Goal: Task Accomplishment & Management: Use online tool/utility

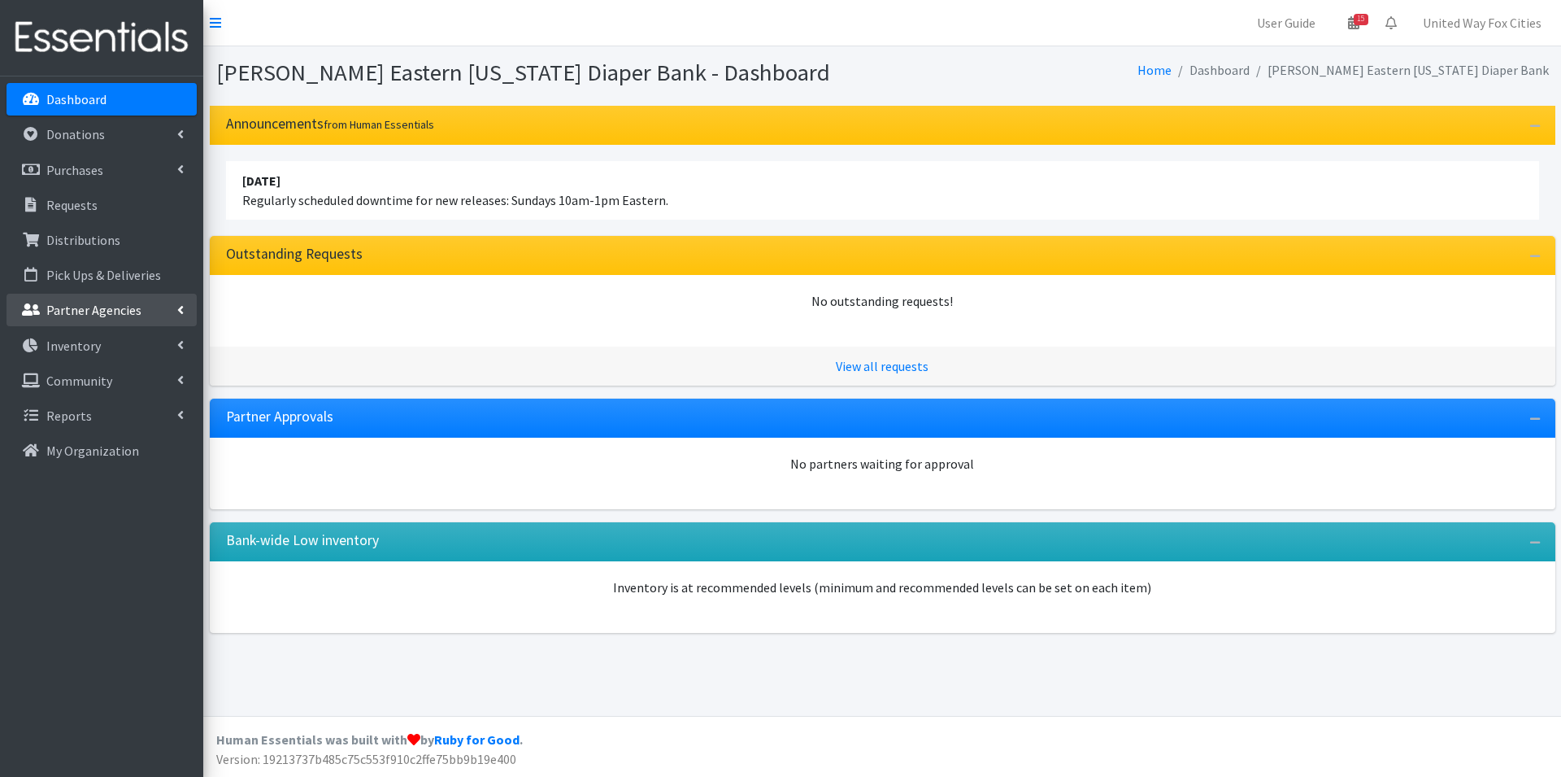
click at [176, 311] on link "Partner Agencies" at bounding box center [102, 310] width 190 height 33
click at [63, 349] on link "All Partners" at bounding box center [102, 345] width 190 height 33
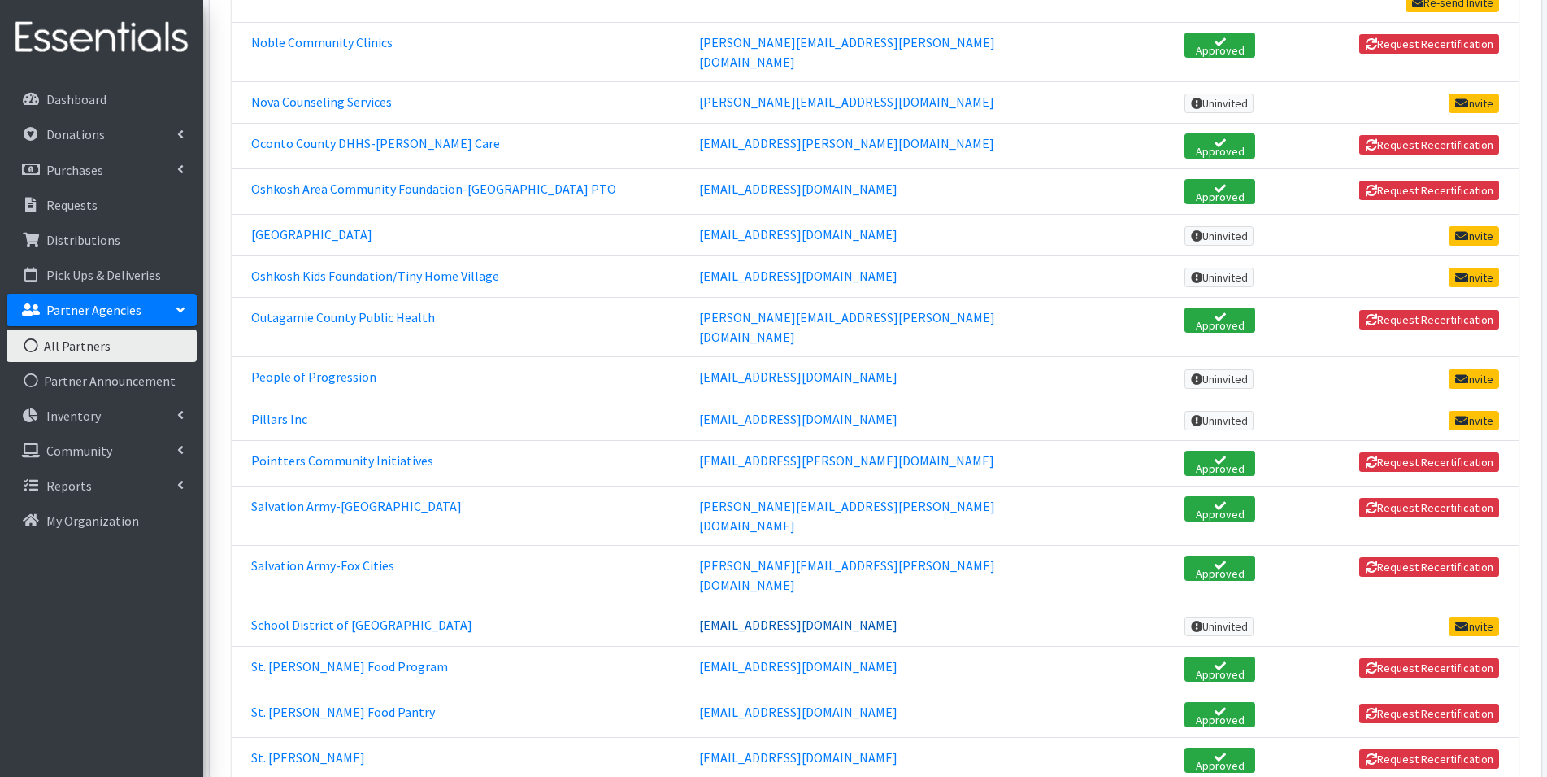
scroll to position [2358, 0]
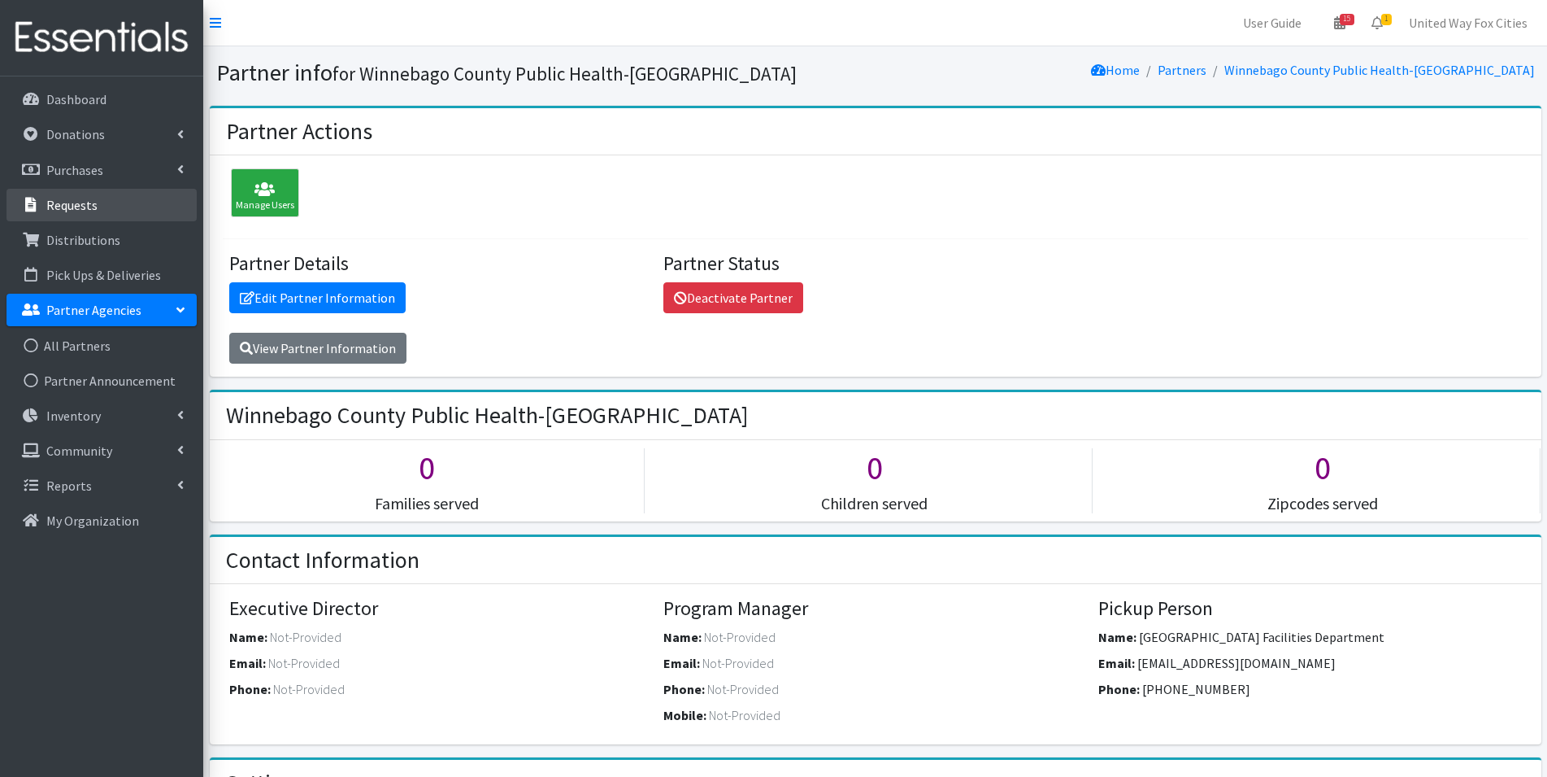
click at [87, 197] on p "Requests" at bounding box center [71, 205] width 51 height 16
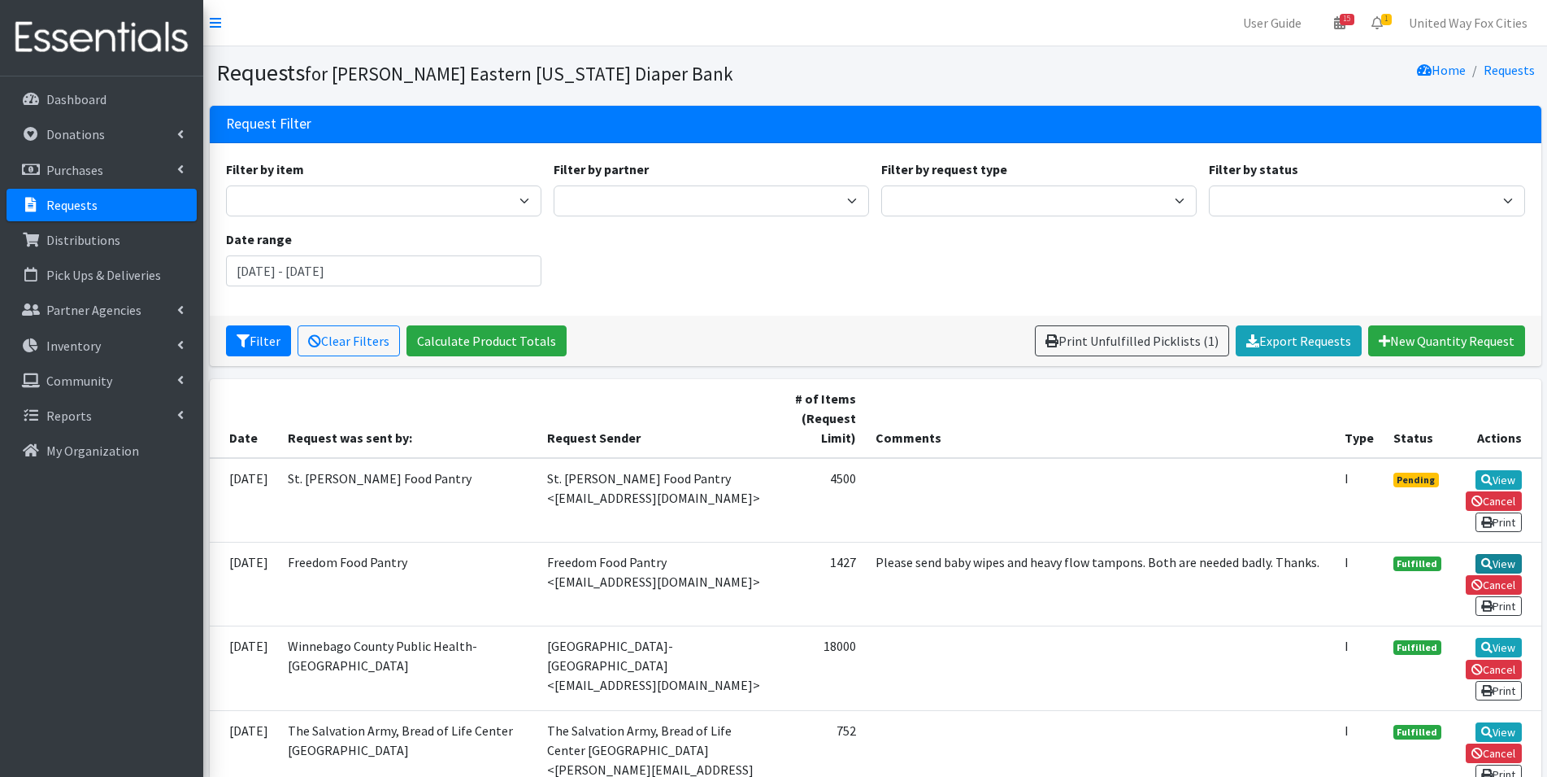
click at [1498, 564] on link "View" at bounding box center [1499, 564] width 46 height 20
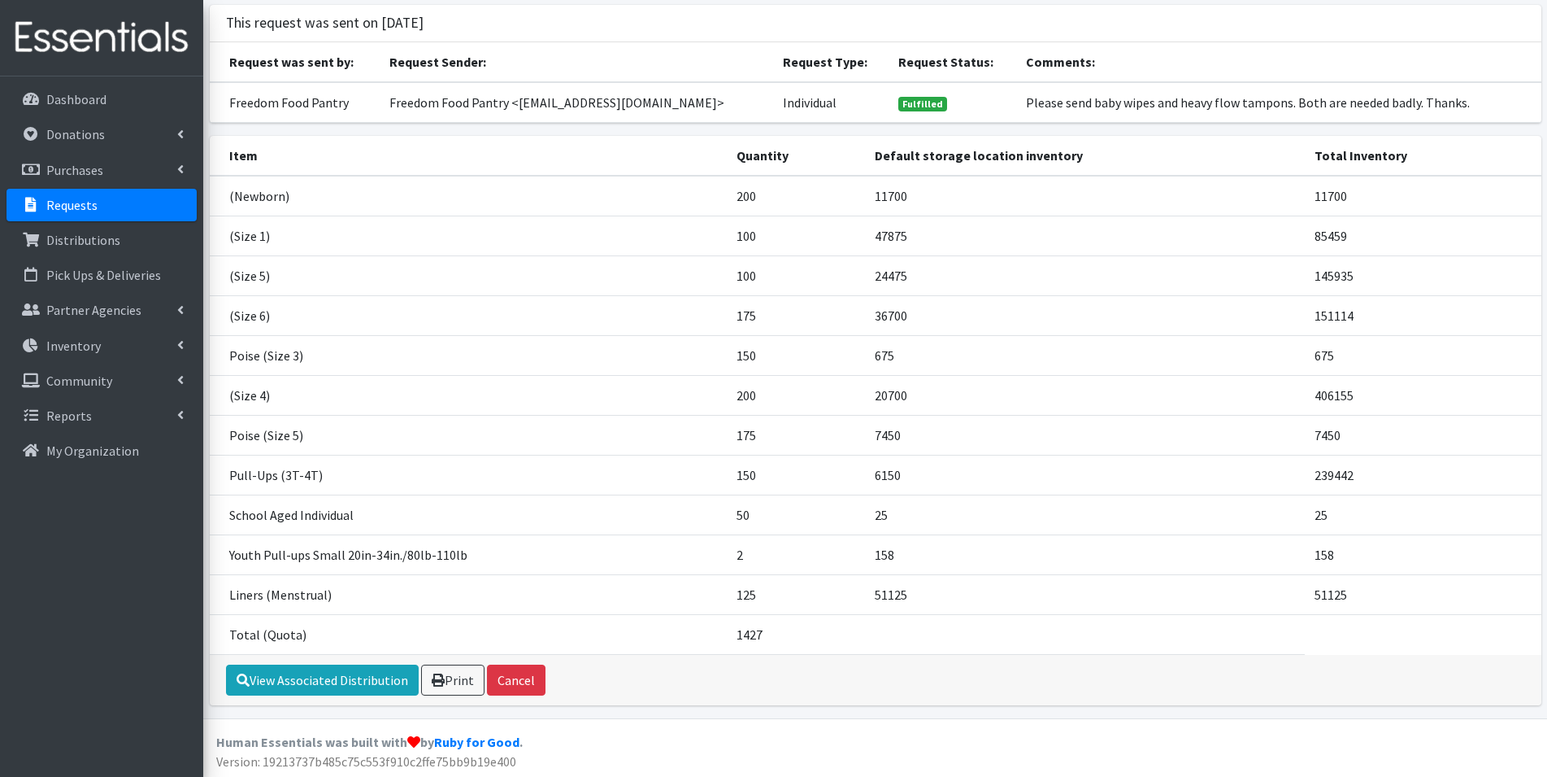
scroll to position [103, 0]
click at [337, 684] on link "View Associated Distribution" at bounding box center [322, 677] width 193 height 31
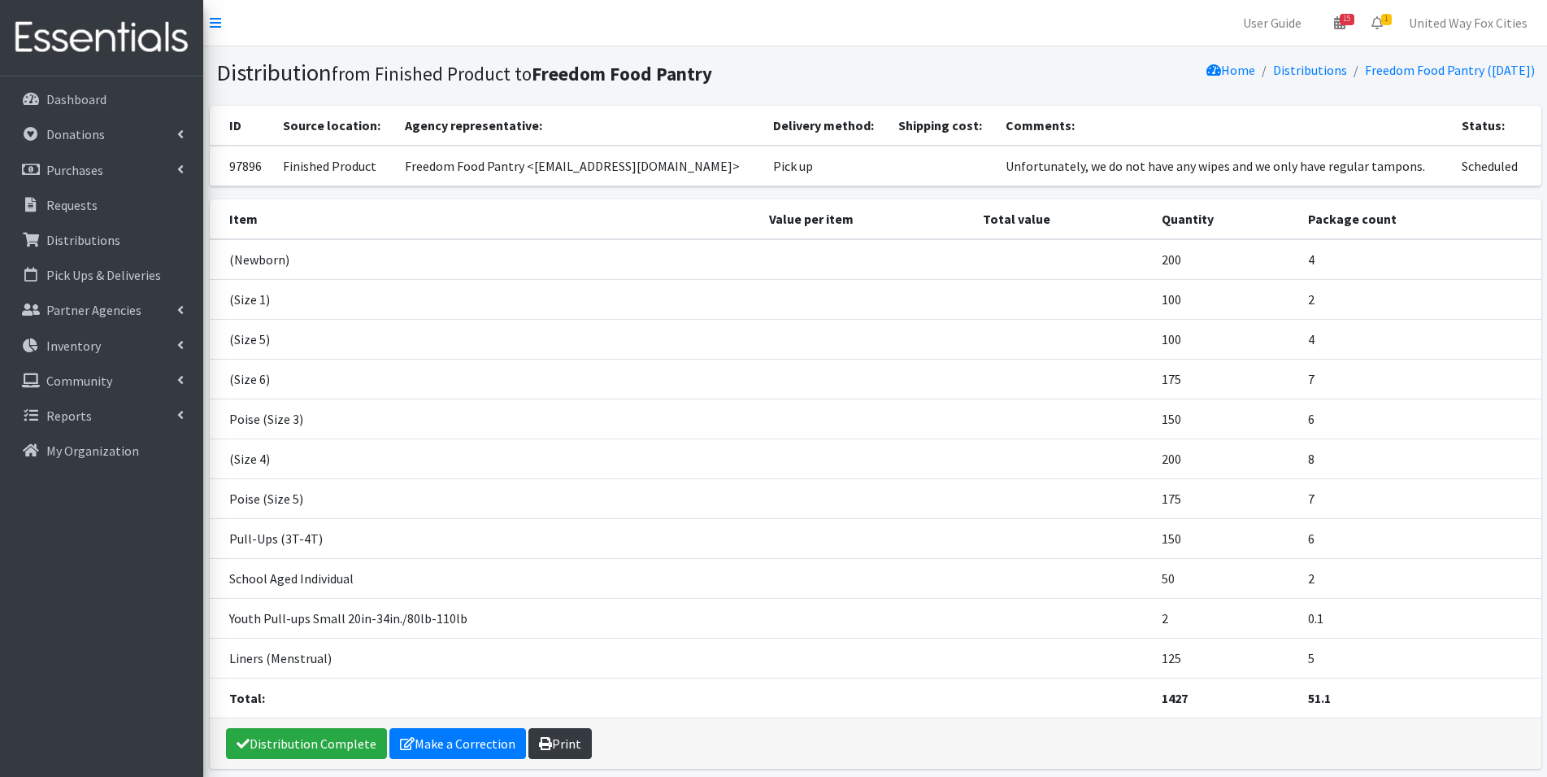
click at [555, 744] on link "Print" at bounding box center [560, 743] width 63 height 31
click at [102, 97] on p "Dashboard" at bounding box center [76, 99] width 60 height 16
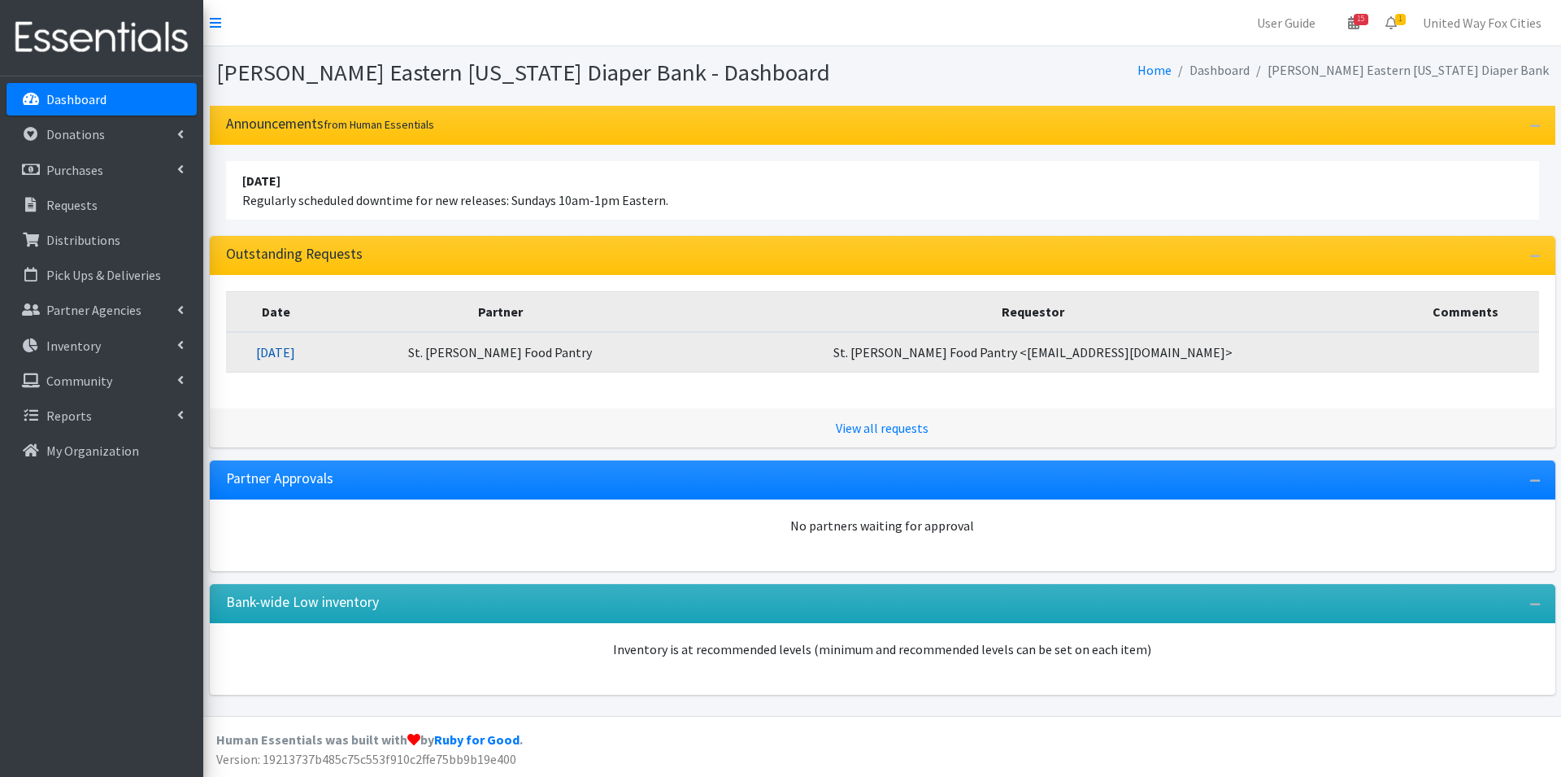
click at [295, 352] on link "10/08/2025" at bounding box center [275, 352] width 39 height 16
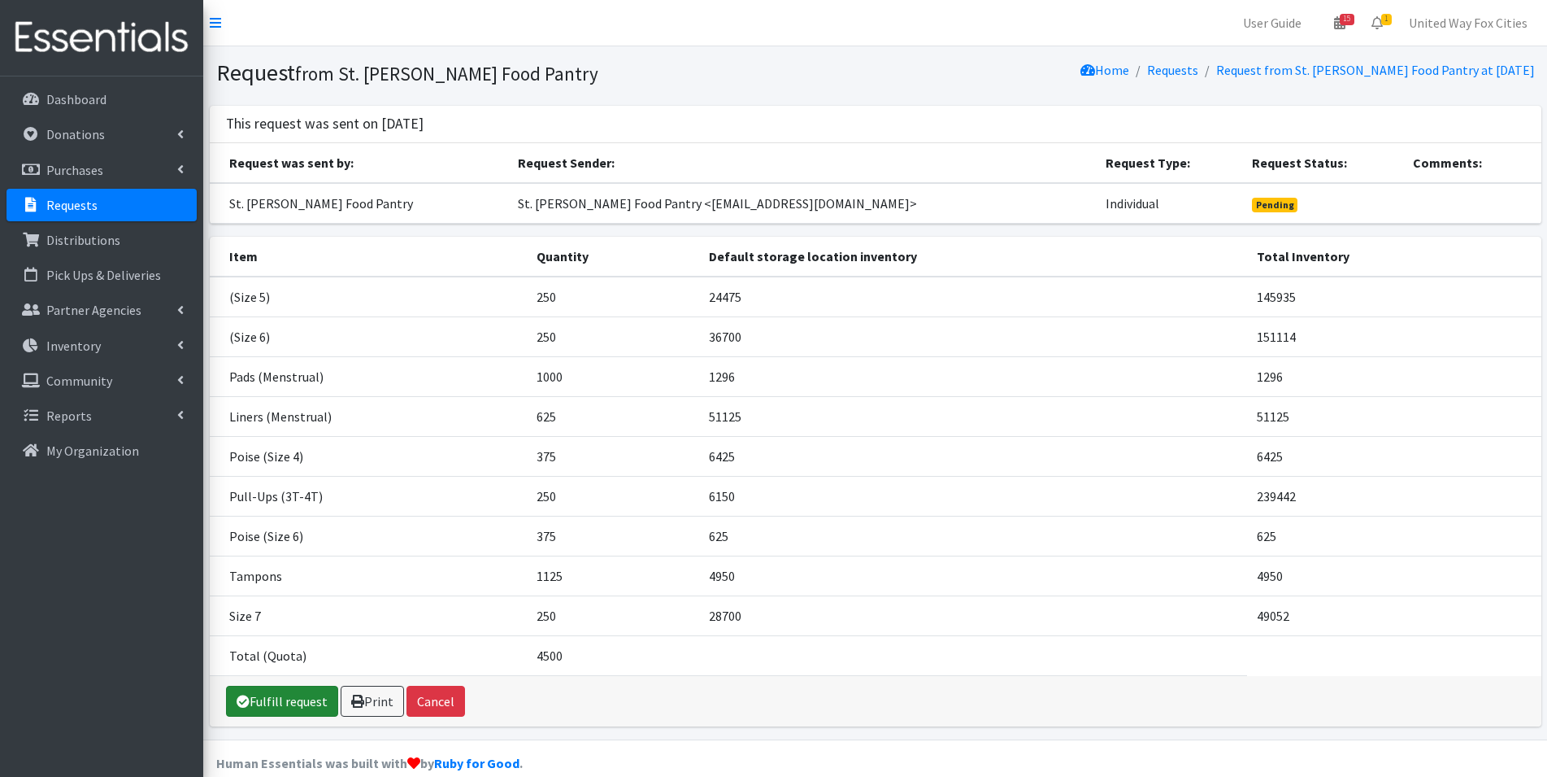
click at [306, 704] on link "Fulfill request" at bounding box center [282, 700] width 112 height 31
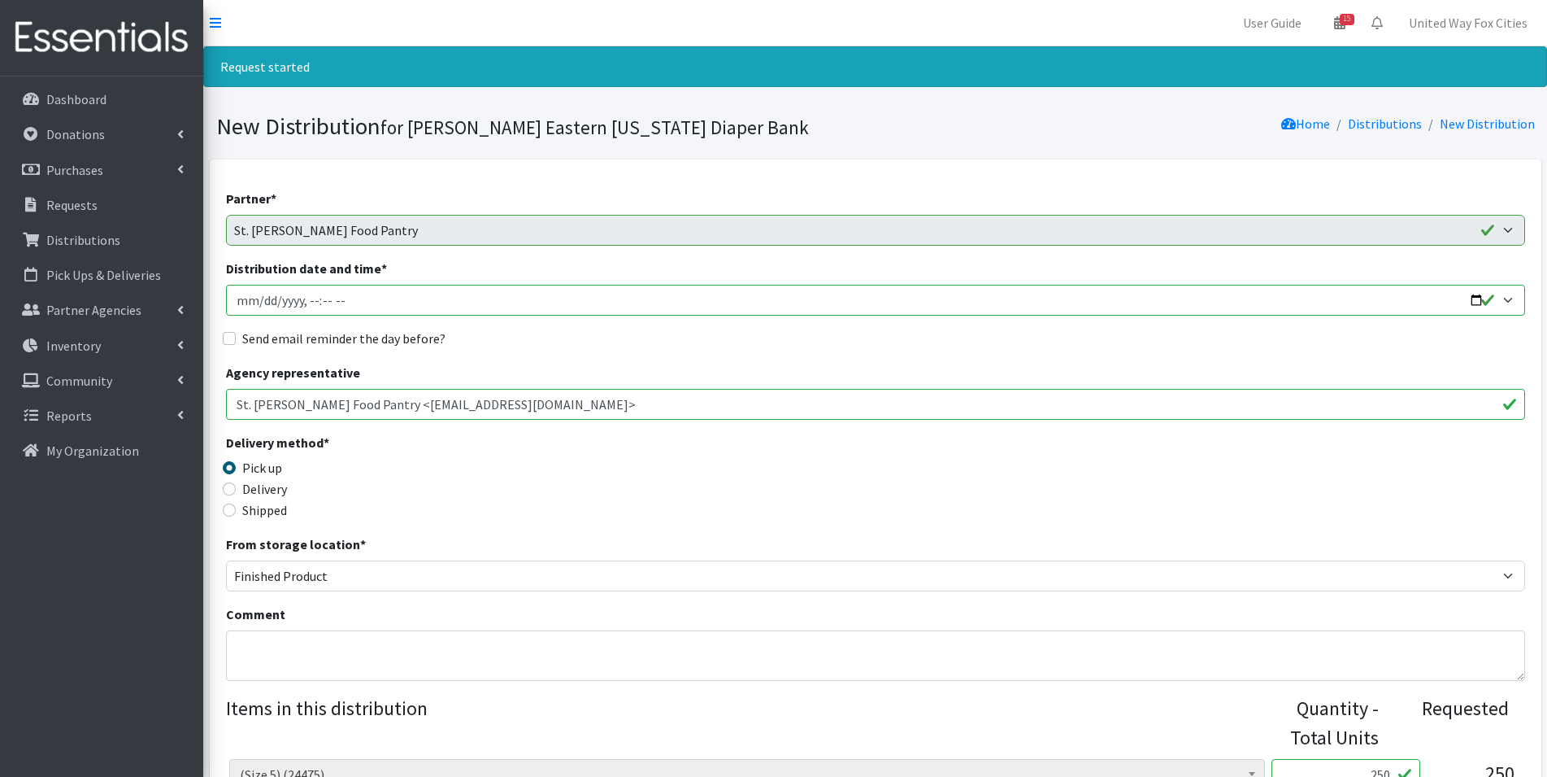
click at [1473, 298] on input "Distribution date and time *" at bounding box center [875, 300] width 1299 height 31
type input "[DATE]T09:00"
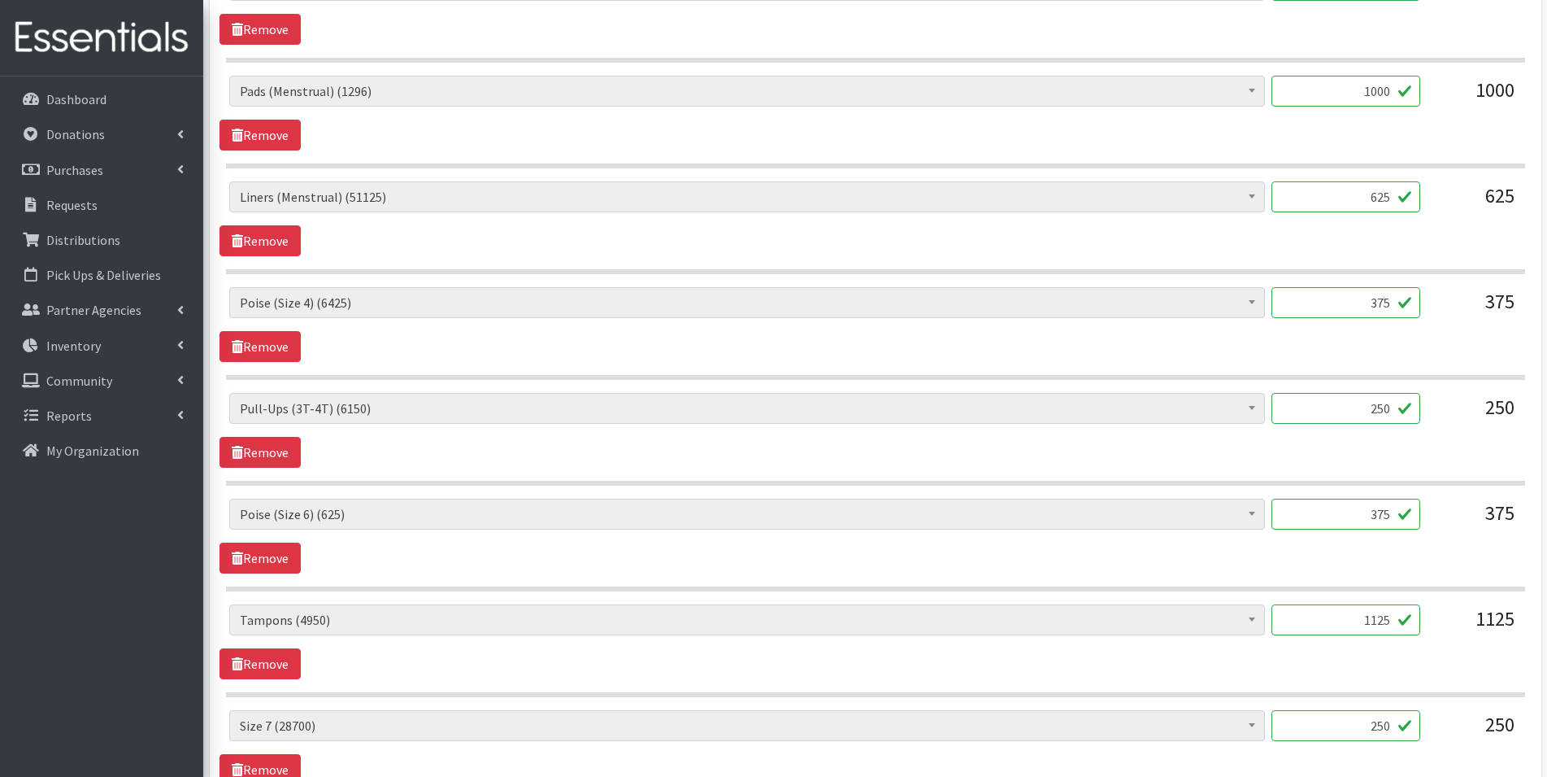
scroll to position [976, 0]
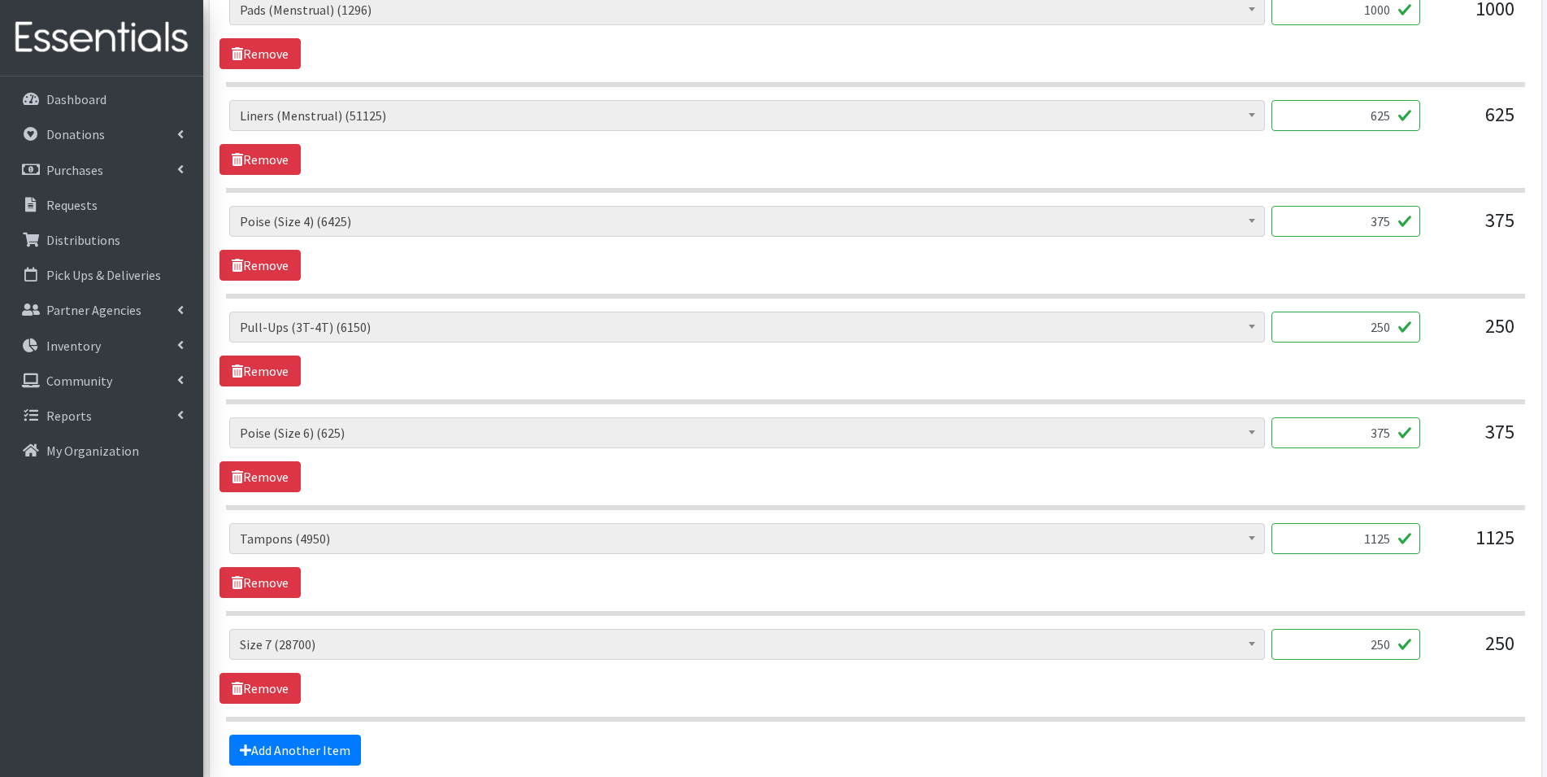
drag, startPoint x: 1389, startPoint y: 329, endPoint x: 1397, endPoint y: 328, distance: 8.2
click at [1389, 328] on input "250" at bounding box center [1346, 326] width 149 height 31
type input "2"
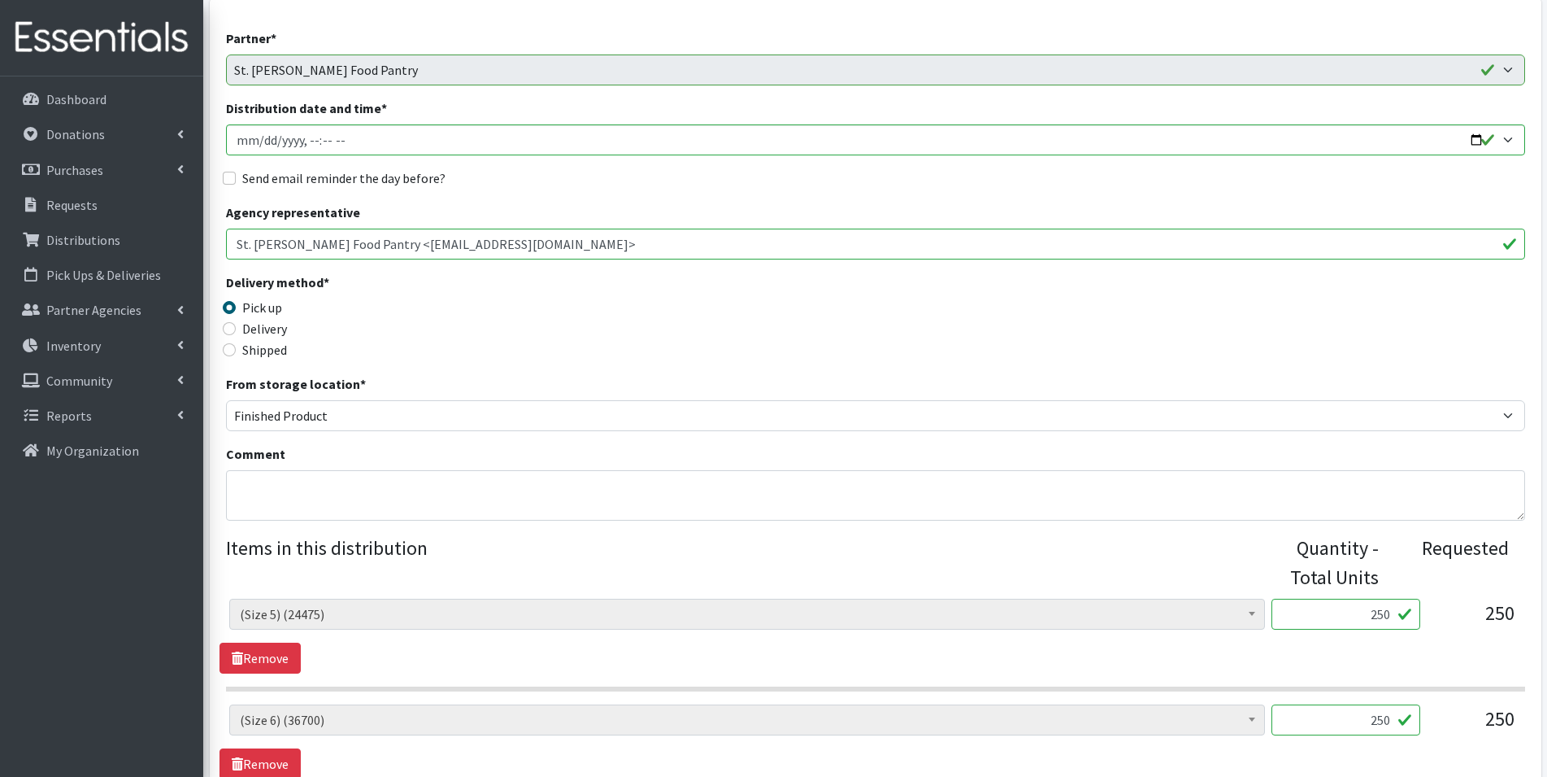
scroll to position [155, 0]
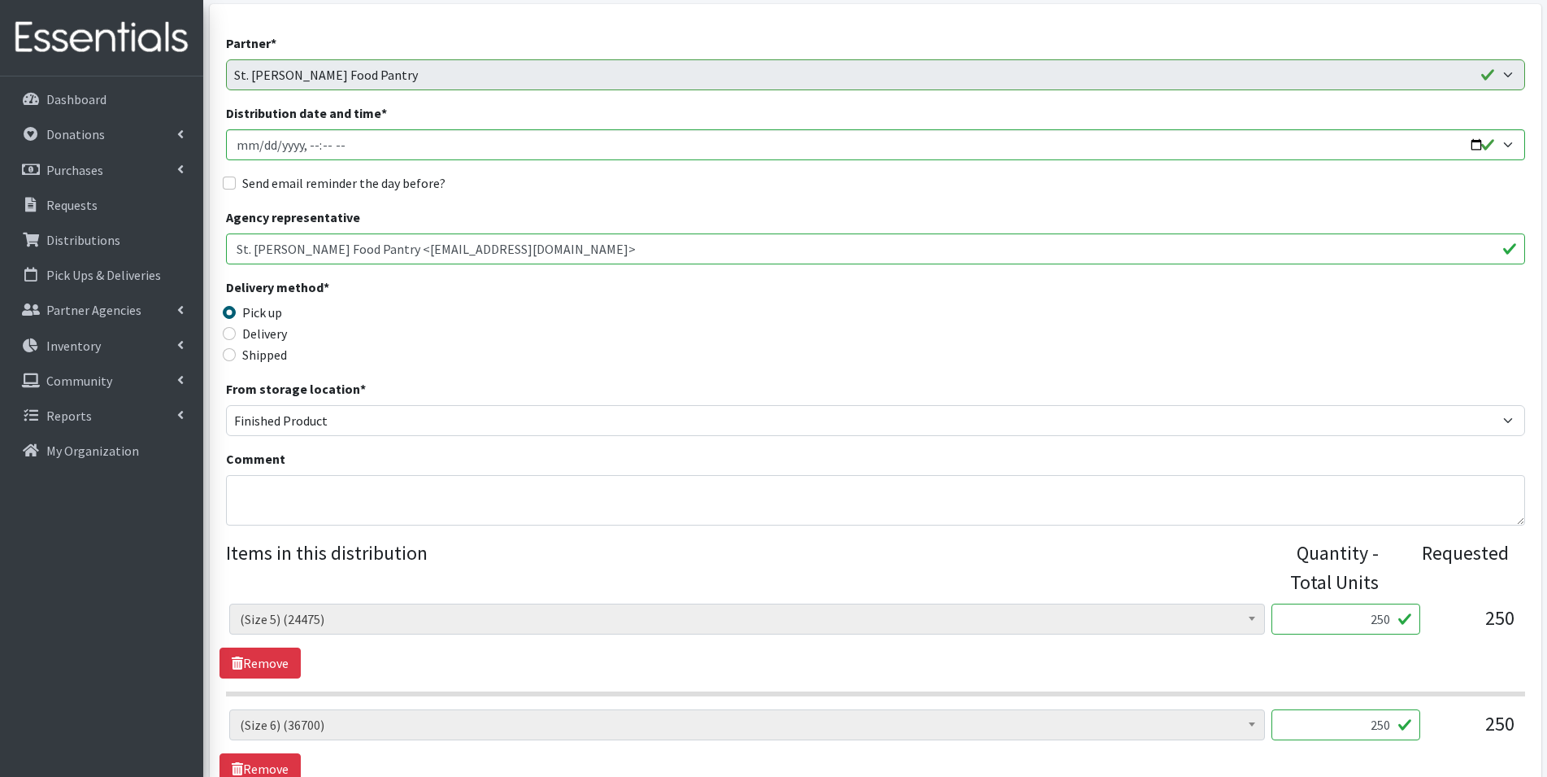
type input "300"
click at [382, 485] on textarea "Comment" at bounding box center [875, 500] width 1299 height 50
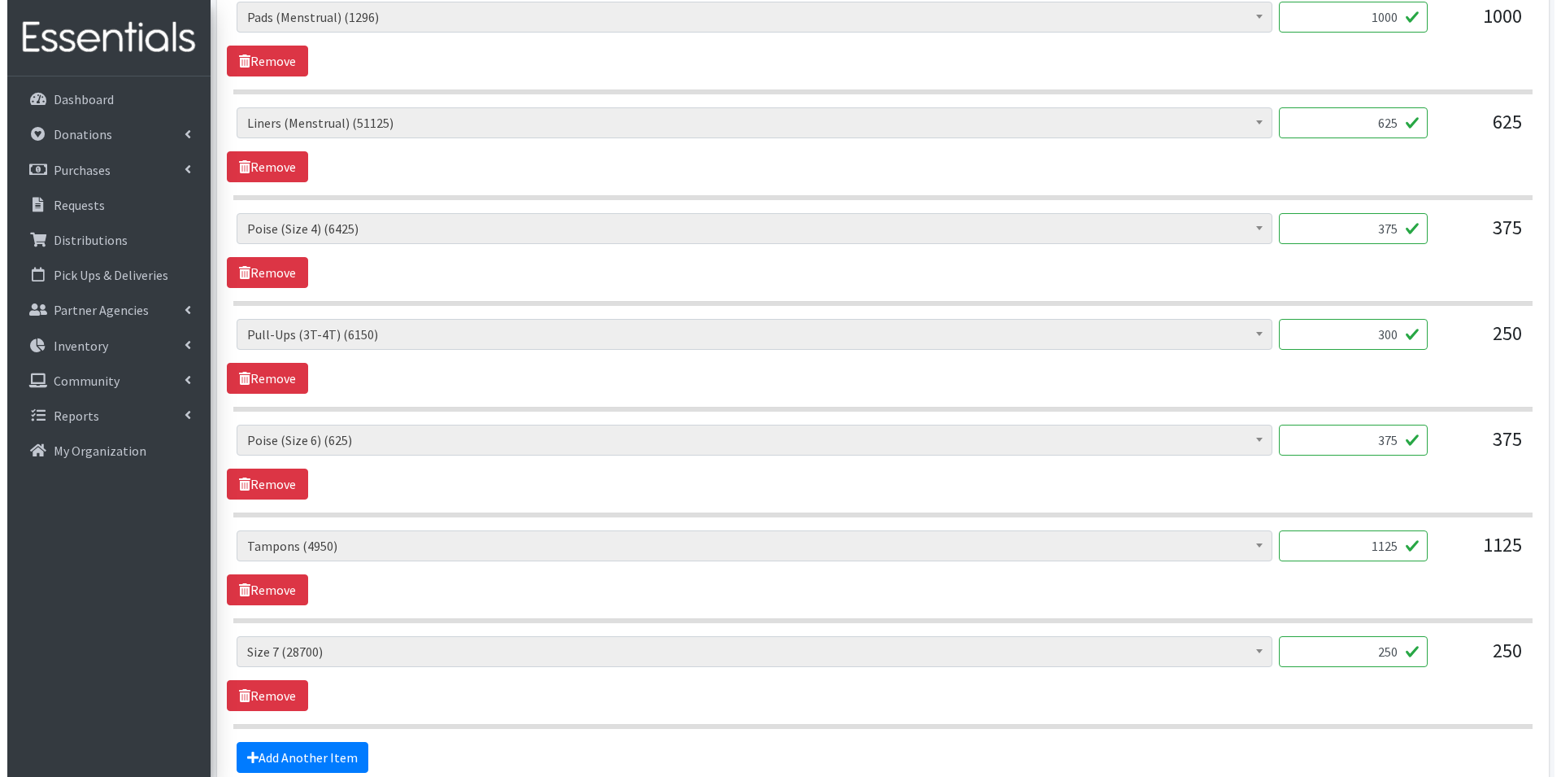
scroll to position [1131, 0]
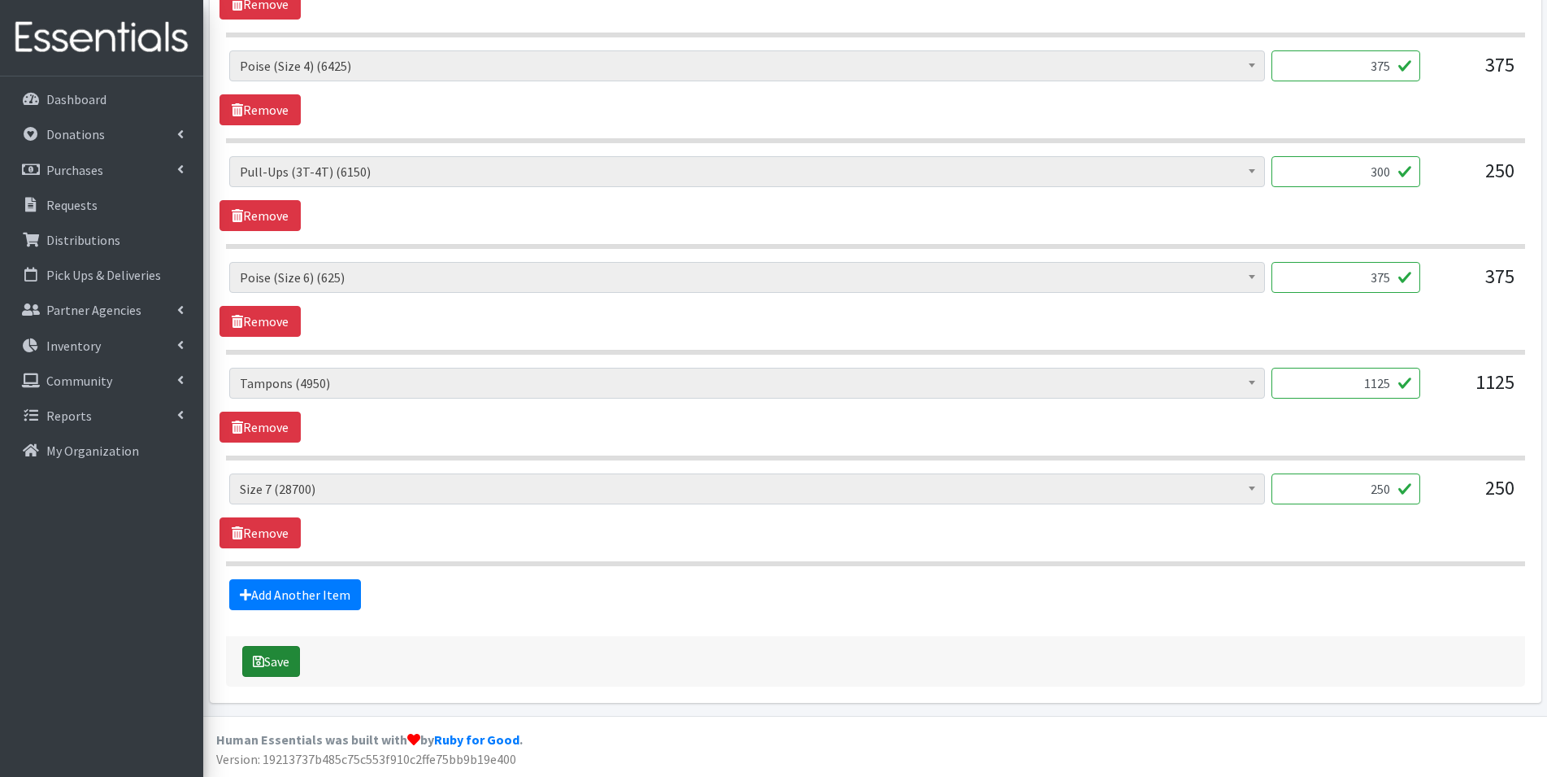
type textarea "Pick up on [DATE] 9am-1pm"
click at [289, 668] on button "Save" at bounding box center [271, 661] width 58 height 31
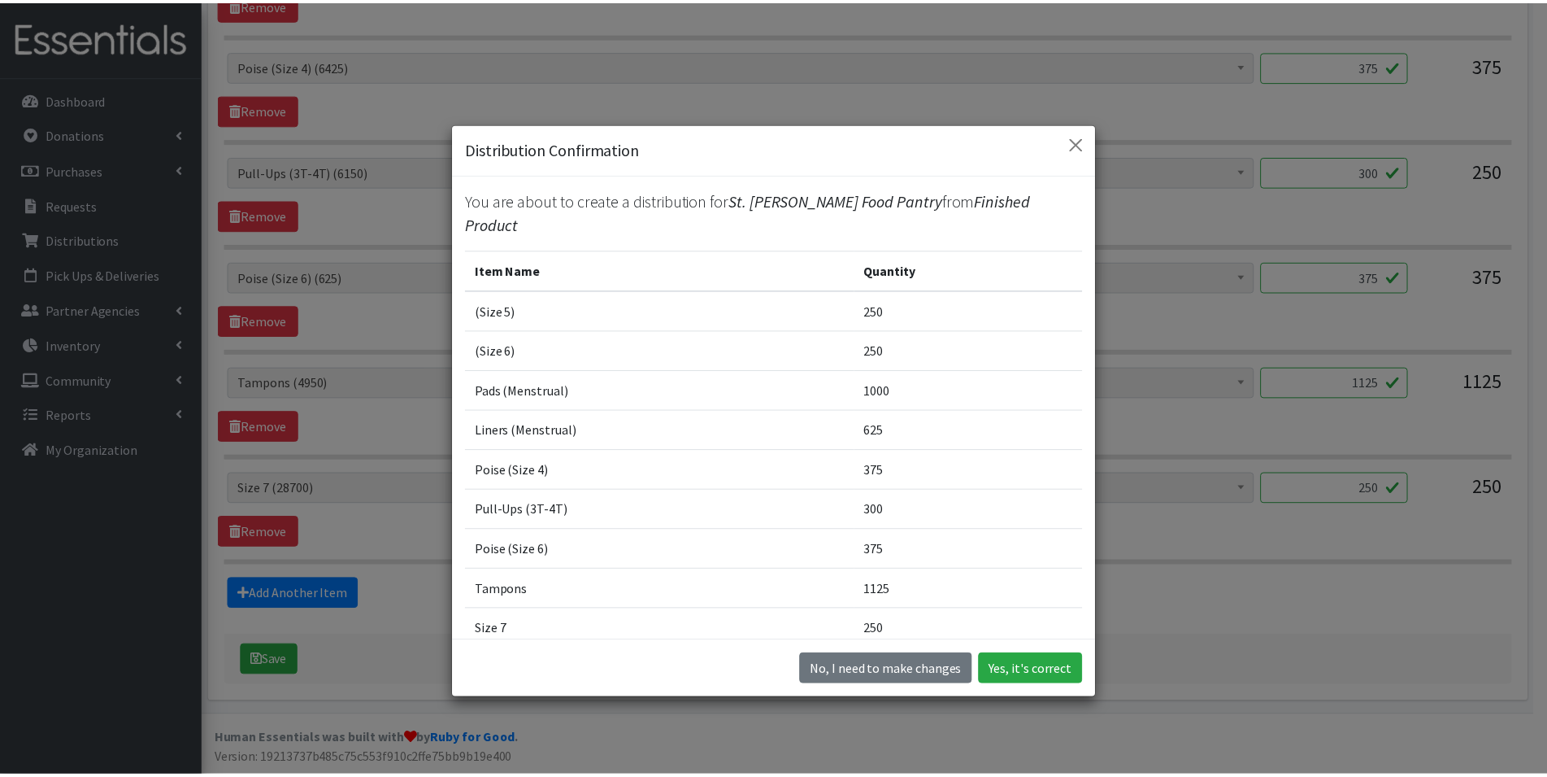
scroll to position [67, 0]
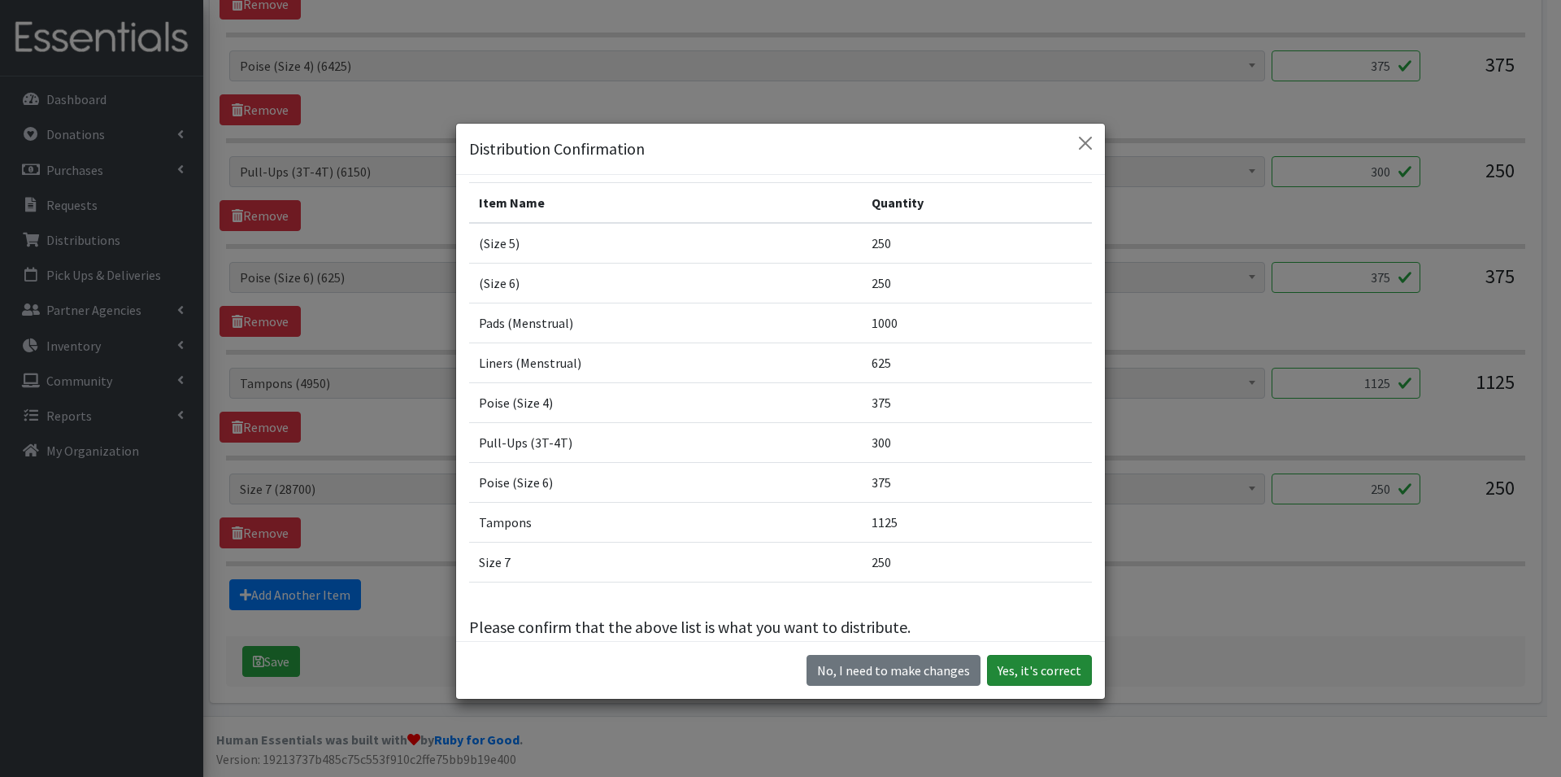
click at [1029, 664] on button "Yes, it's correct" at bounding box center [1039, 670] width 105 height 31
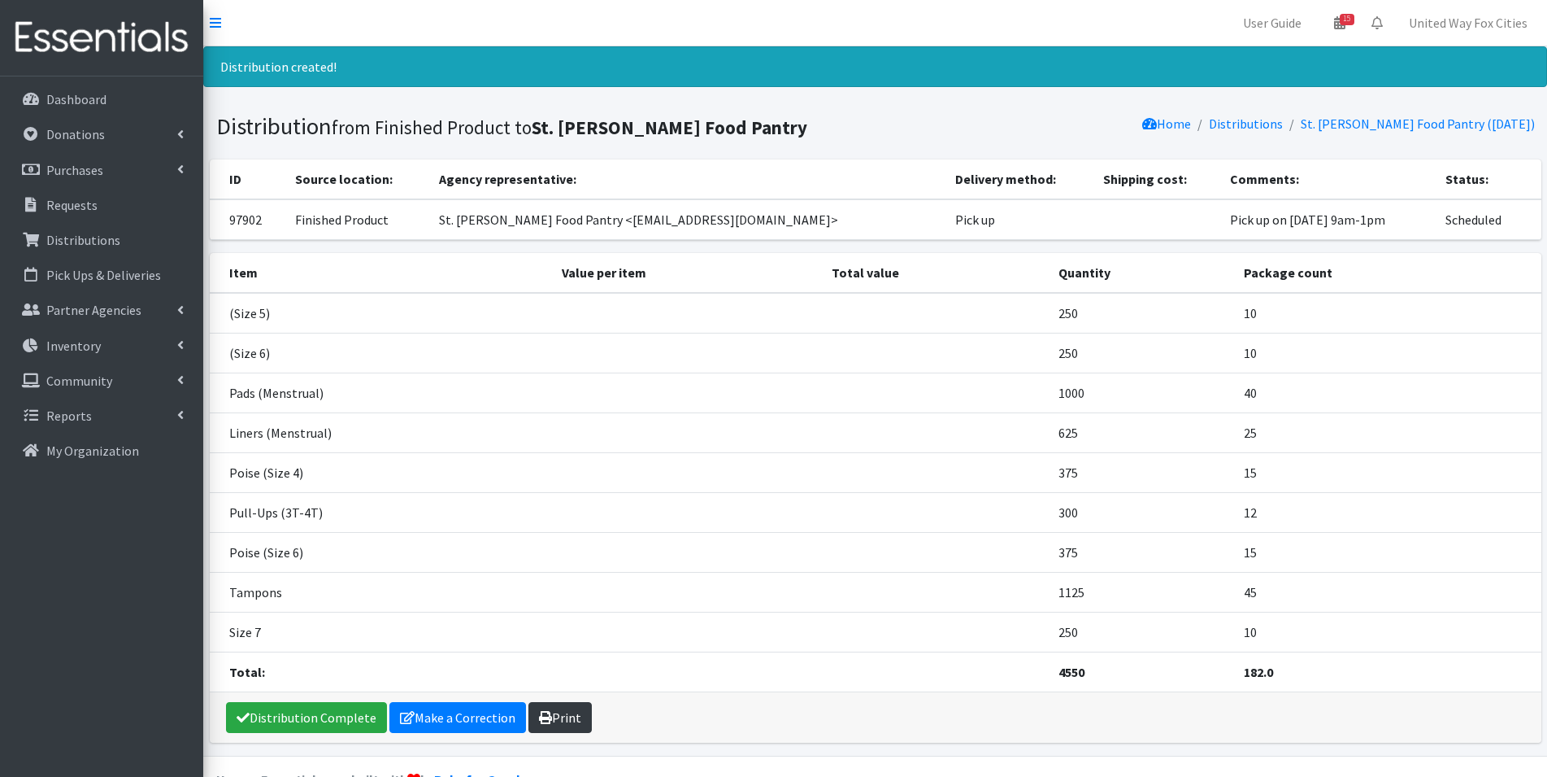
click at [576, 720] on link "Print" at bounding box center [560, 717] width 63 height 31
